Goal: Check status: Check status

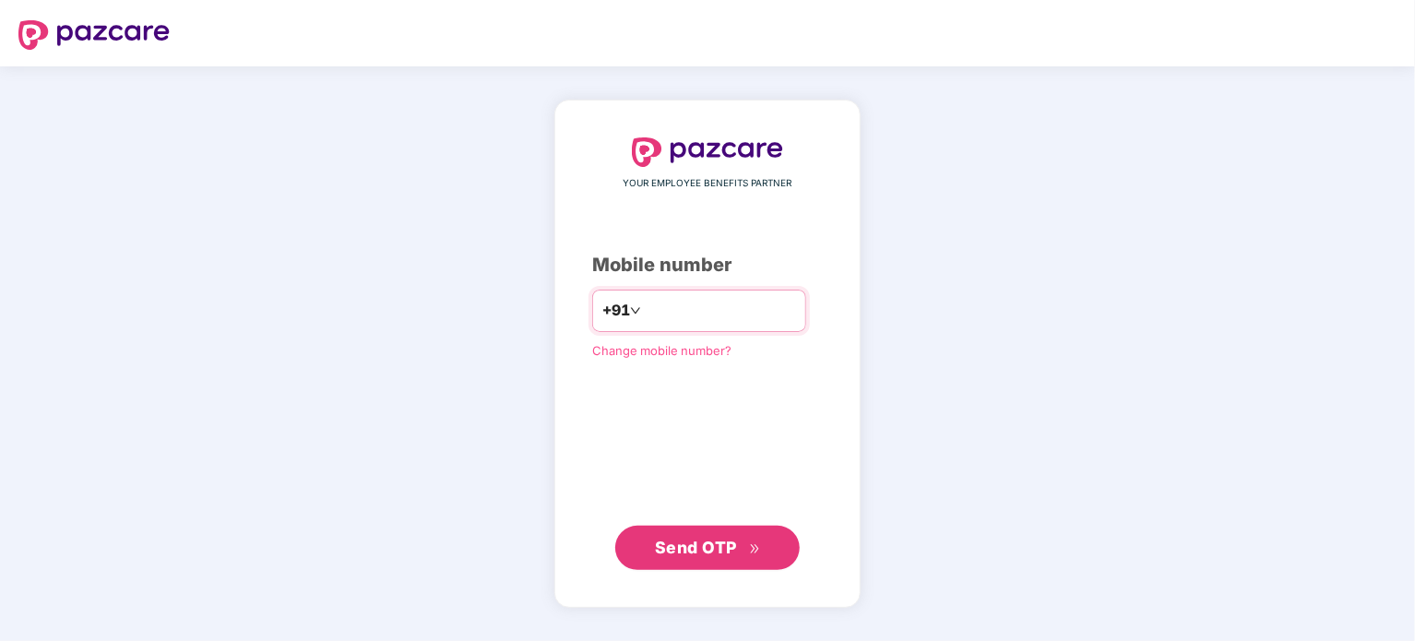
type input "**********"
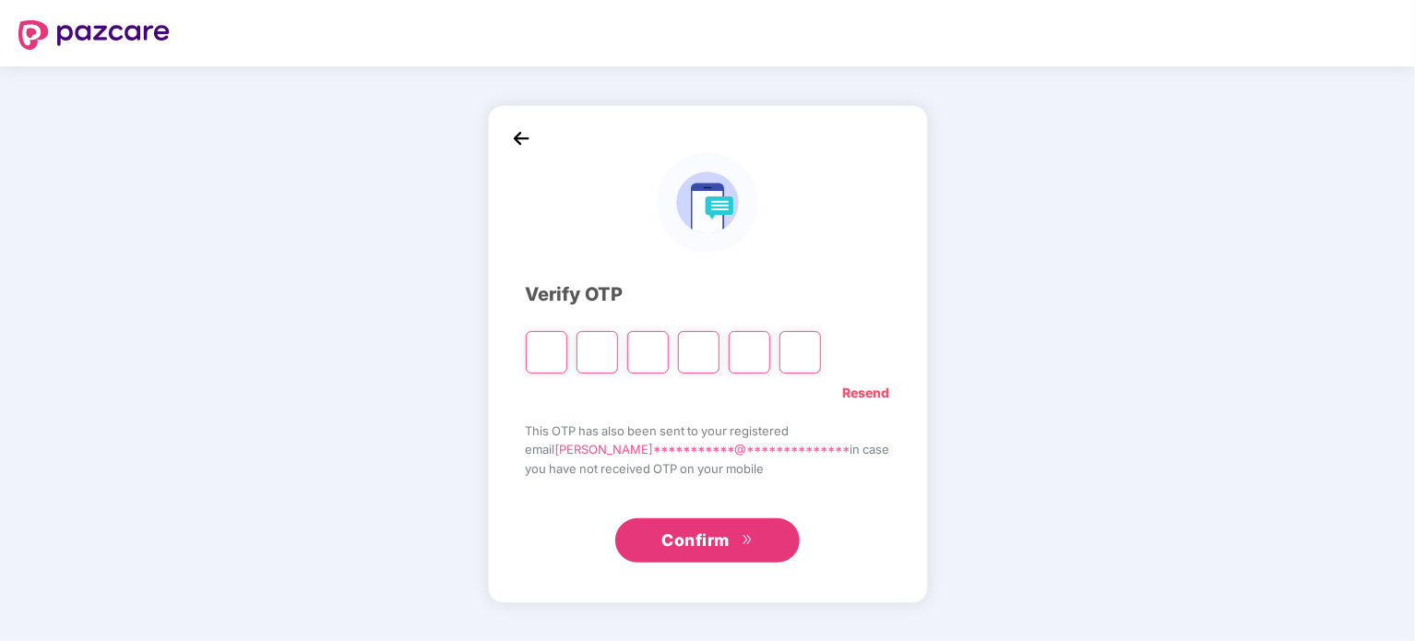
type input "*"
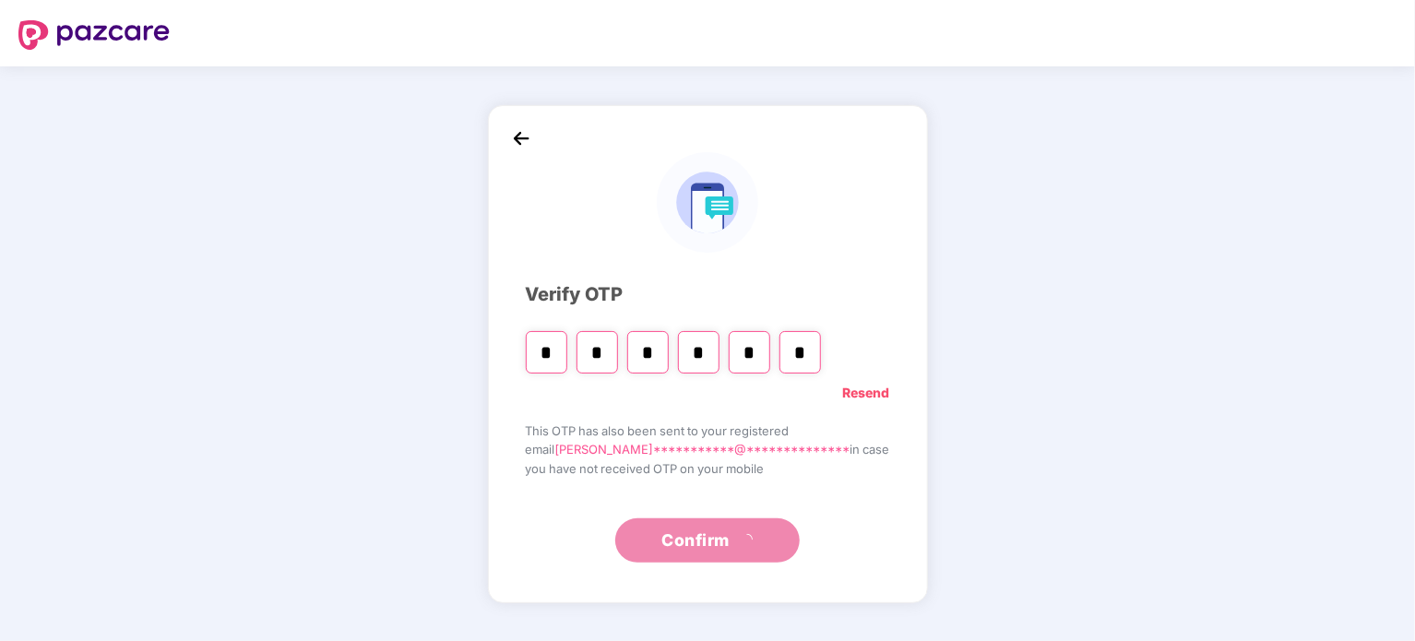
type input "*"
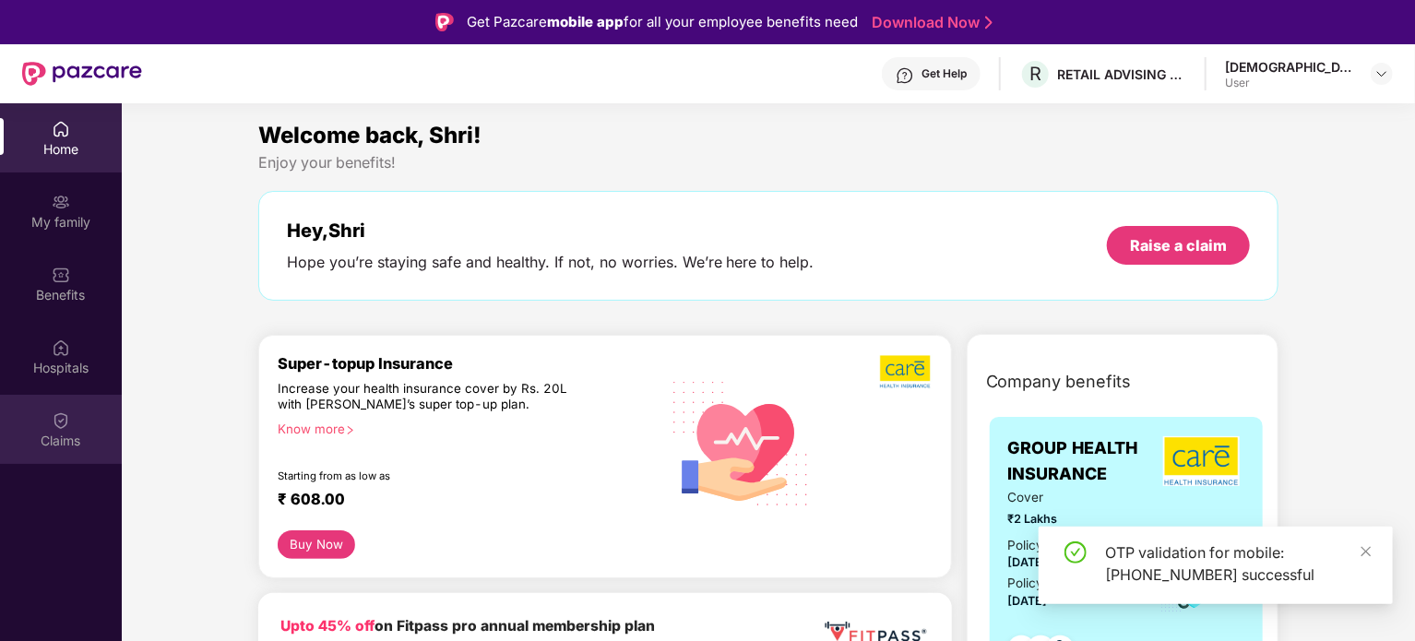
click at [63, 428] on img at bounding box center [61, 420] width 18 height 18
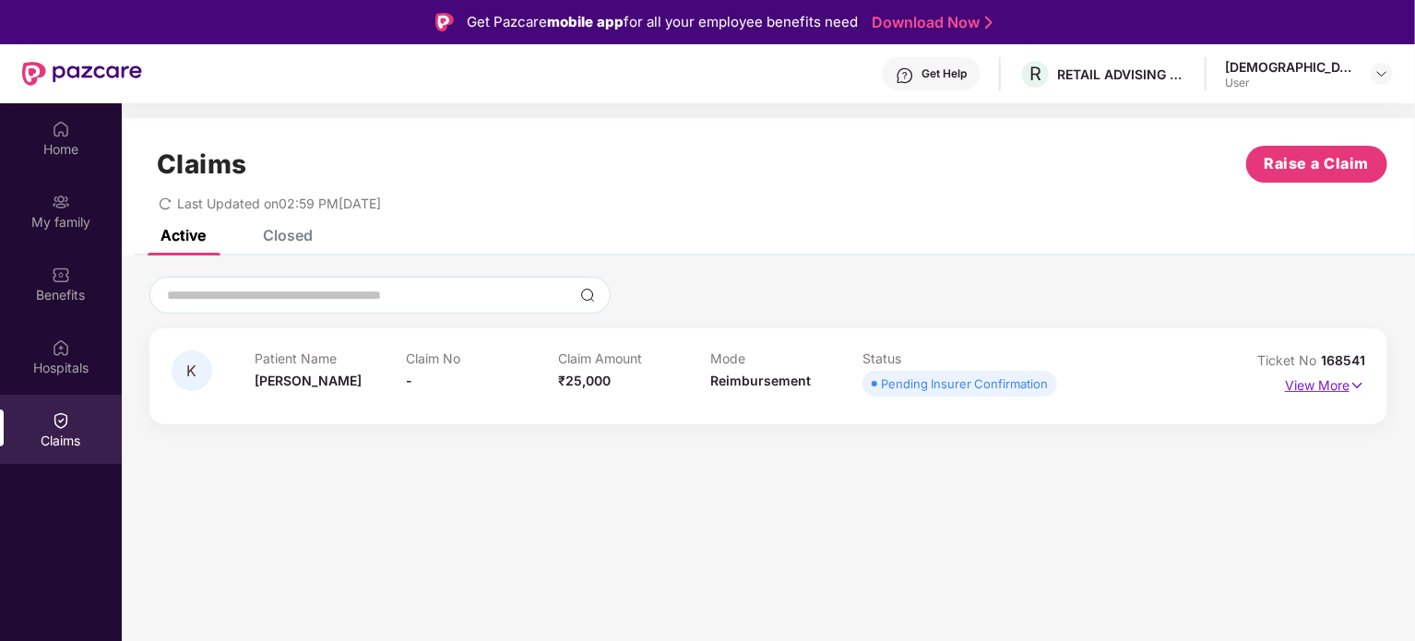
click at [1351, 393] on img at bounding box center [1357, 385] width 16 height 20
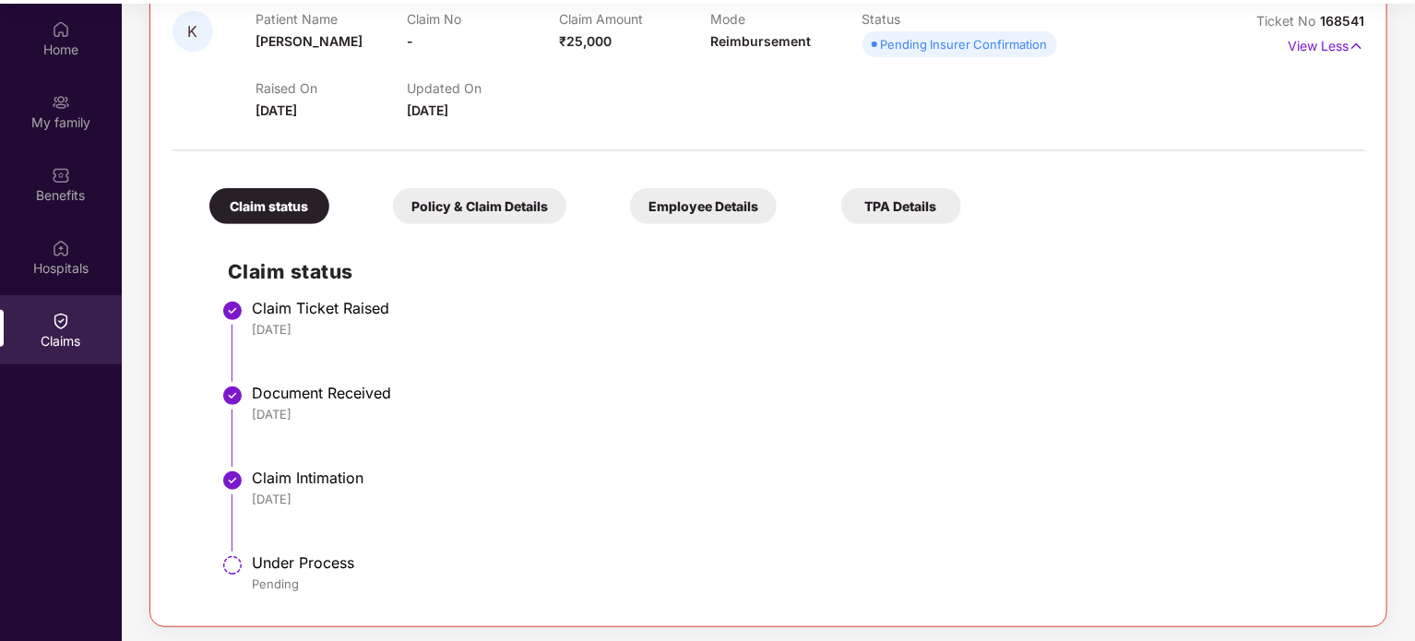
scroll to position [103, 0]
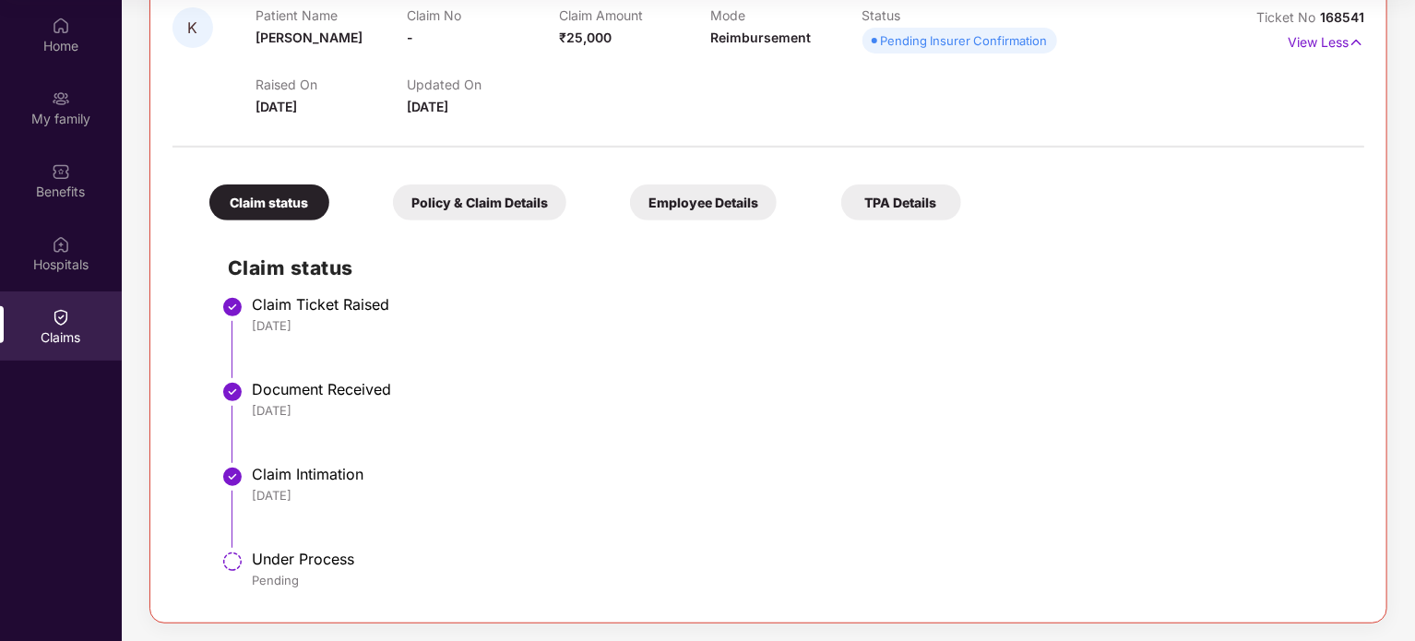
click at [295, 560] on div "Under Process" at bounding box center [799, 559] width 1094 height 18
click at [296, 560] on div "Under Process" at bounding box center [799, 559] width 1094 height 18
click at [303, 476] on div "Claim Intimation" at bounding box center [799, 474] width 1094 height 18
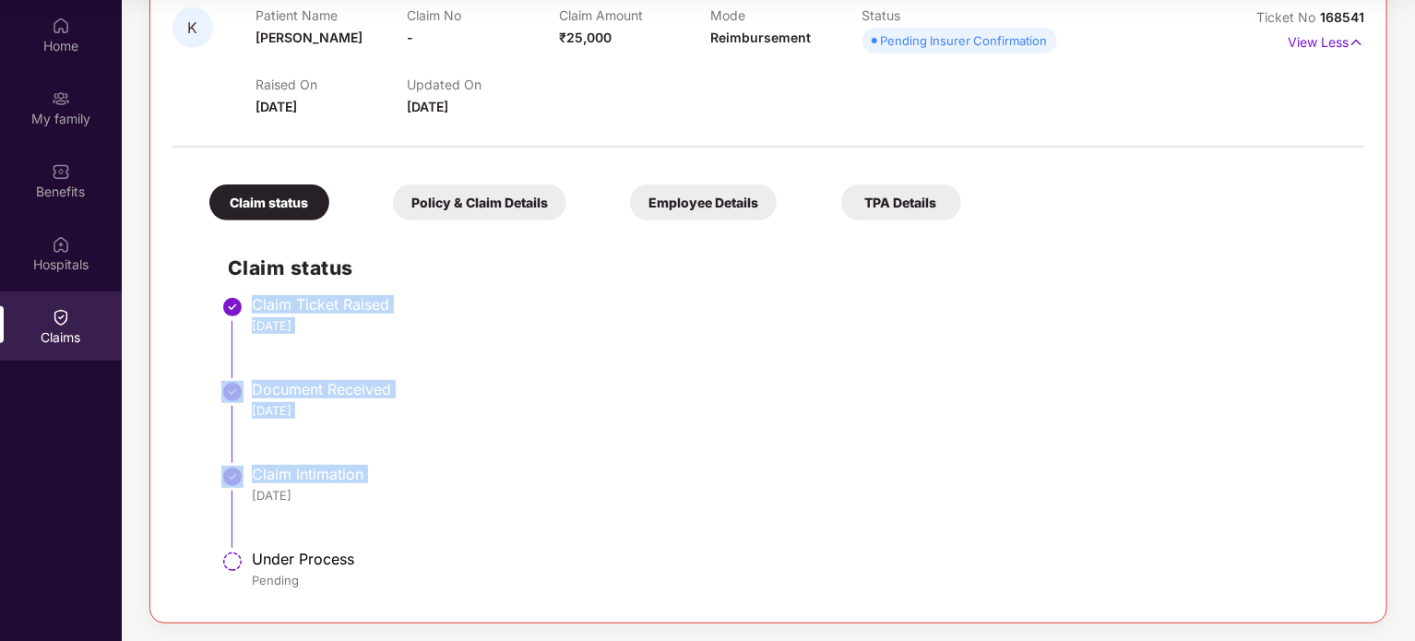
drag, startPoint x: 303, startPoint y: 476, endPoint x: 298, endPoint y: 309, distance: 167.0
click at [298, 309] on ul "Claim Ticket Raised 25 Aug 2025 Document Received 26 Aug 2025 Claim Intimation …" at bounding box center [787, 451] width 1118 height 299
click at [298, 309] on div "Claim Ticket Raised" at bounding box center [799, 304] width 1094 height 18
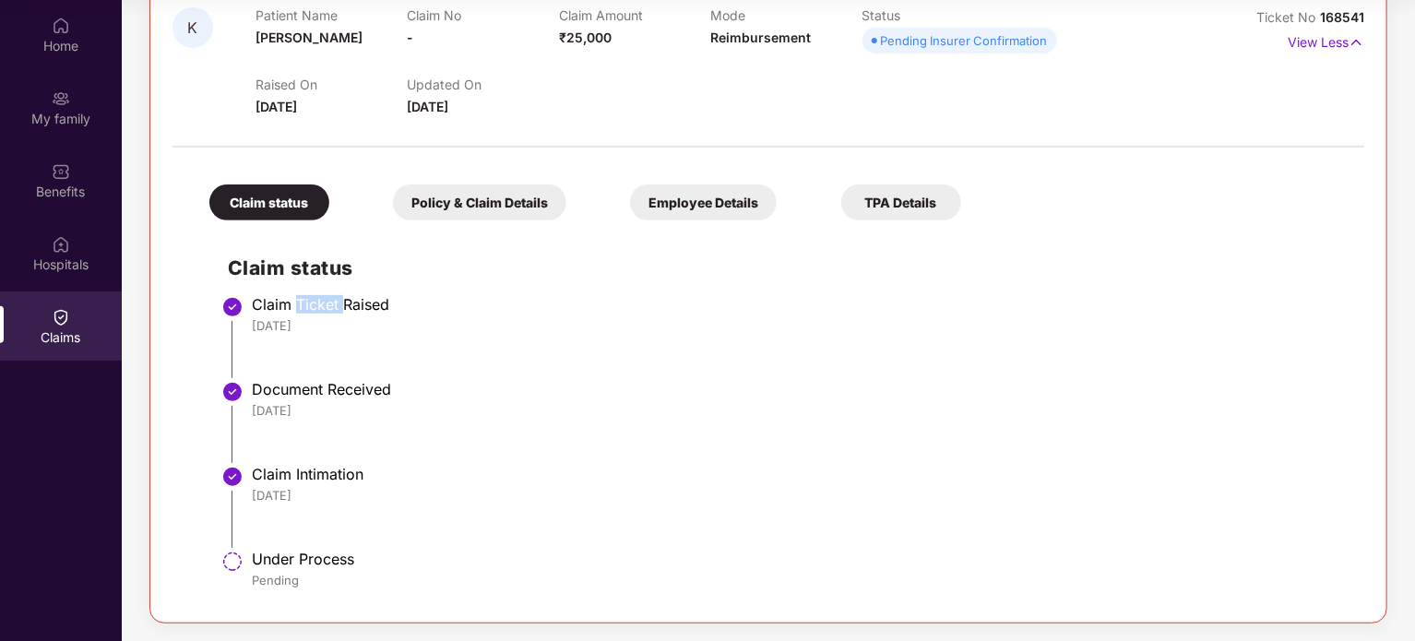
click at [298, 309] on div "Claim Ticket Raised" at bounding box center [799, 304] width 1094 height 18
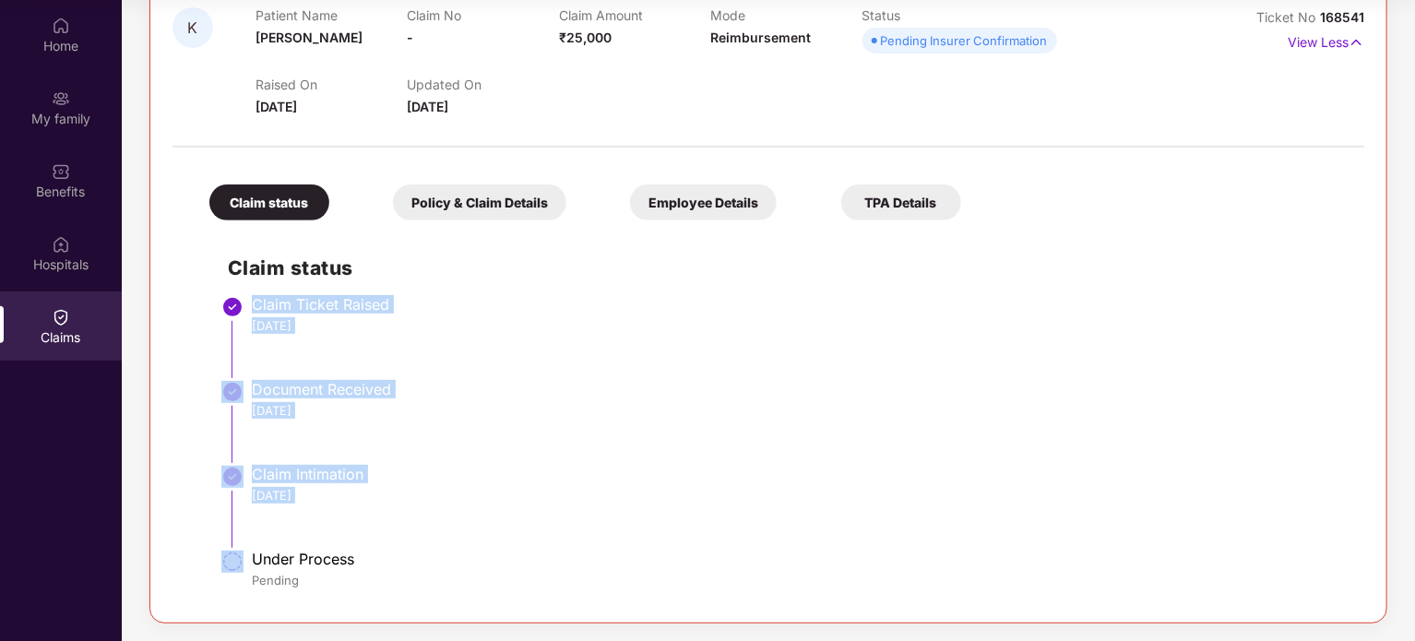
drag, startPoint x: 298, startPoint y: 309, endPoint x: 342, endPoint y: 497, distance: 193.3
click at [342, 497] on ul "Claim Ticket Raised 25 Aug 2025 Document Received 26 Aug 2025 Claim Intimation …" at bounding box center [787, 451] width 1118 height 299
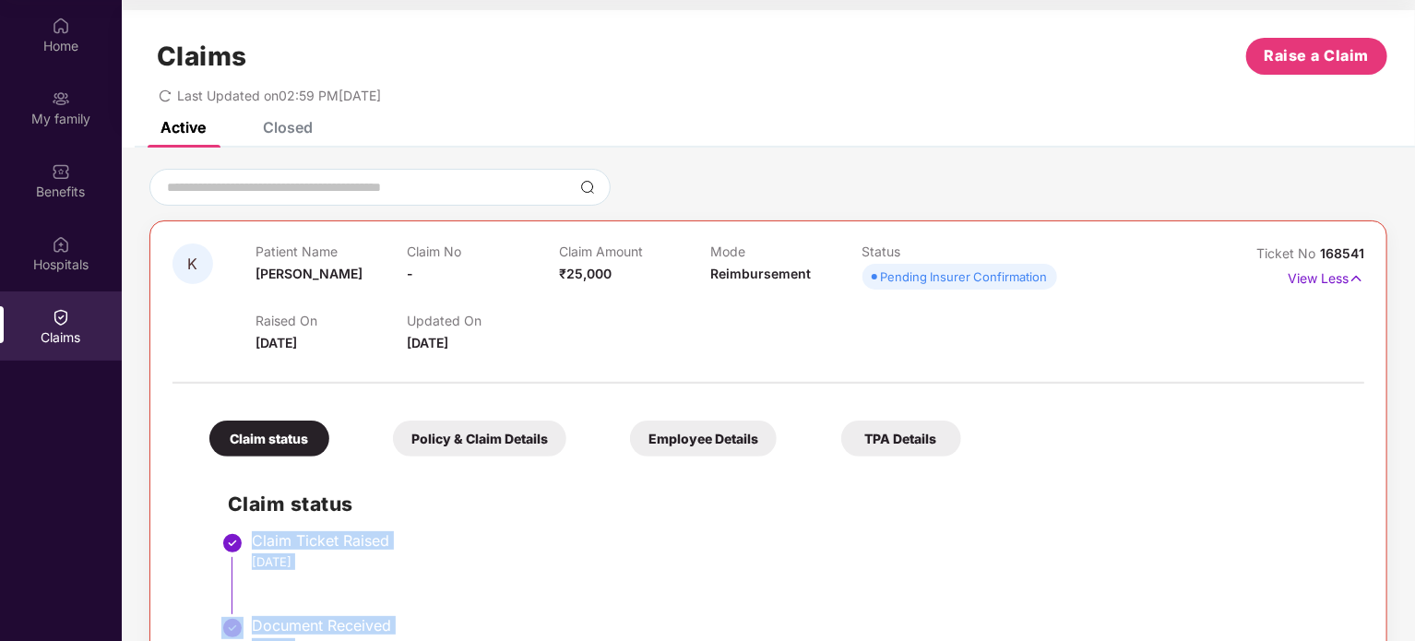
scroll to position [0, 0]
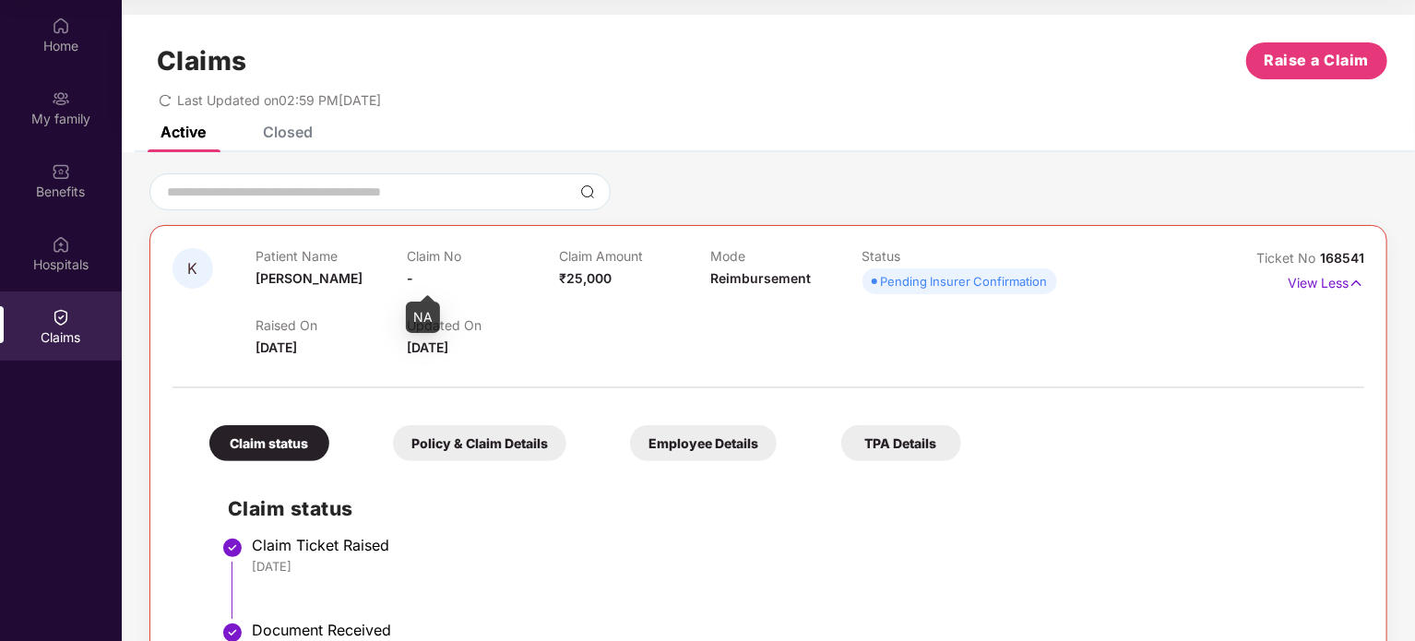
click at [412, 274] on span "-" at bounding box center [410, 278] width 6 height 16
click at [412, 273] on span "-" at bounding box center [410, 278] width 6 height 16
